Goal: Transaction & Acquisition: Purchase product/service

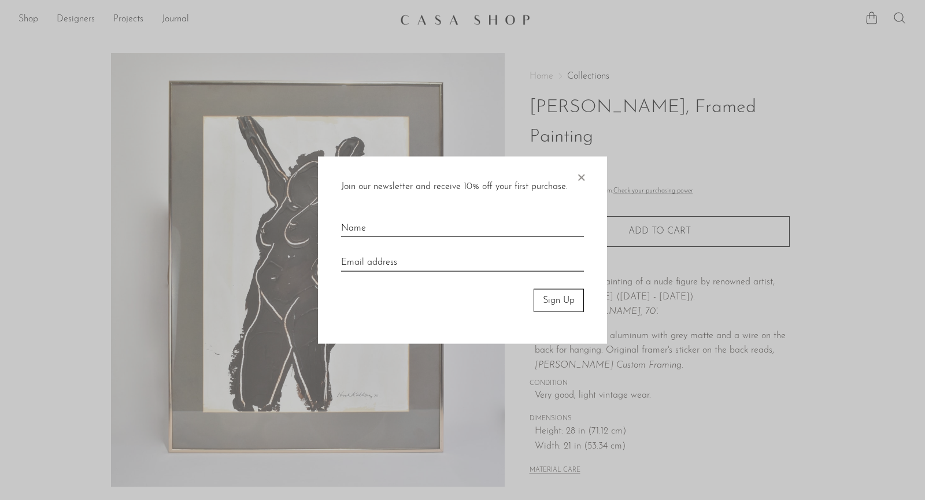
click at [581, 171] on span "×" at bounding box center [581, 174] width 12 height 37
